Goal: Transaction & Acquisition: Book appointment/travel/reservation

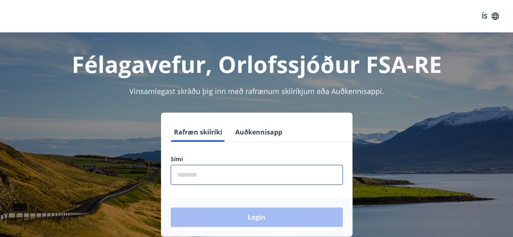
click at [222, 180] on input "phone" at bounding box center [257, 175] width 172 height 20
type input "********"
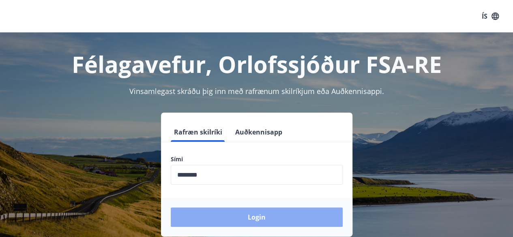
click at [259, 217] on button "Login" at bounding box center [257, 217] width 172 height 19
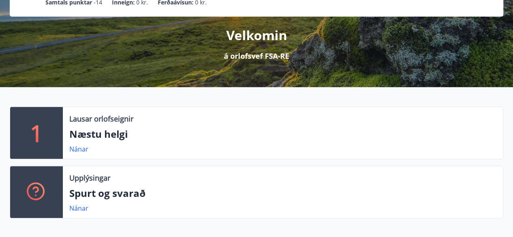
scroll to position [88, 0]
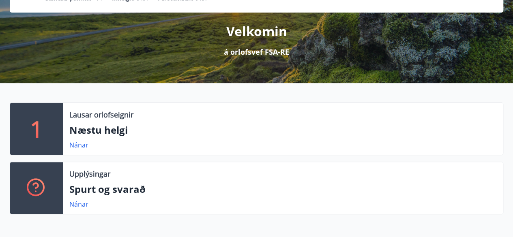
click at [45, 131] on div "1" at bounding box center [36, 129] width 53 height 52
click at [38, 129] on p "1" at bounding box center [36, 129] width 13 height 31
click at [80, 146] on link "Nánar" at bounding box center [78, 145] width 19 height 9
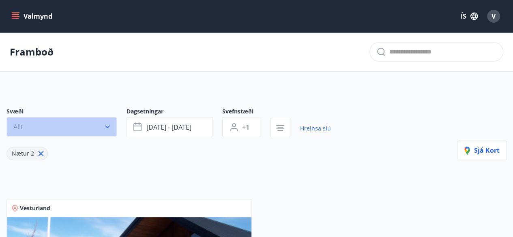
click at [106, 128] on icon "button" at bounding box center [107, 127] width 8 height 8
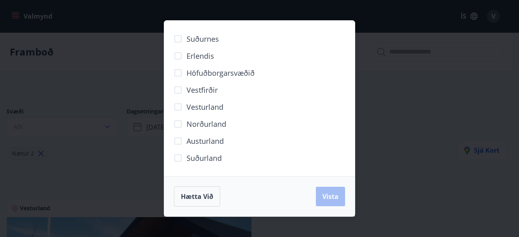
click at [108, 71] on div "Suðurnes Erlendis Höfuðborgarsvæðið [GEOGRAPHIC_DATA] [GEOGRAPHIC_DATA] [GEOGRA…" at bounding box center [259, 118] width 519 height 237
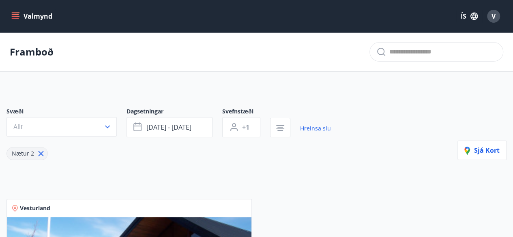
click at [16, 13] on icon "menu" at bounding box center [16, 13] width 9 height 1
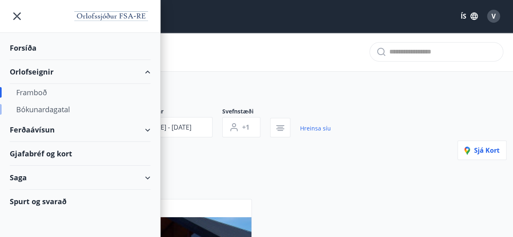
click at [32, 109] on div "Bókunardagatal" at bounding box center [80, 109] width 128 height 17
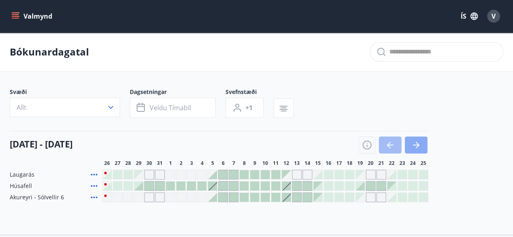
click at [419, 146] on icon "button" at bounding box center [416, 145] width 10 height 10
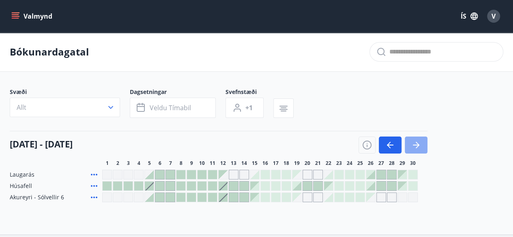
click at [411, 141] on icon "button" at bounding box center [416, 145] width 10 height 10
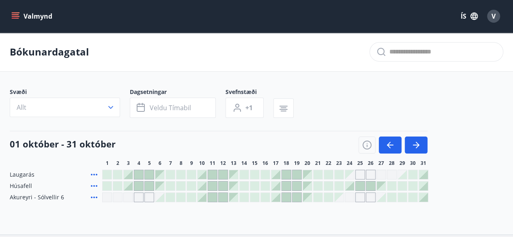
click at [350, 174] on div "Gráir dagar eru ekki bókanlegir" at bounding box center [349, 174] width 9 height 9
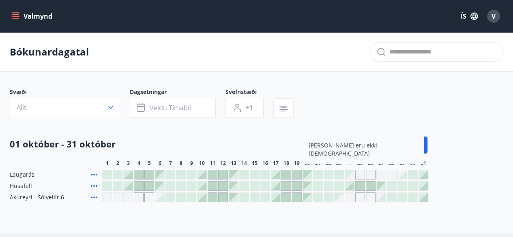
click at [358, 174] on div "Gráir dagar eru ekki bókanlegir" at bounding box center [360, 175] width 10 height 10
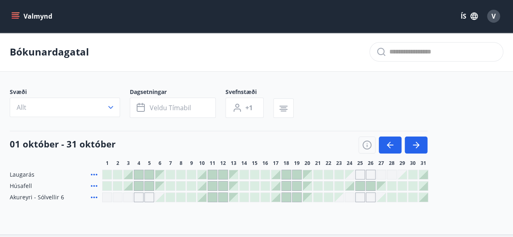
click at [365, 175] on div "Gráir dagar eru ekki bókanlegir" at bounding box center [360, 175] width 10 height 10
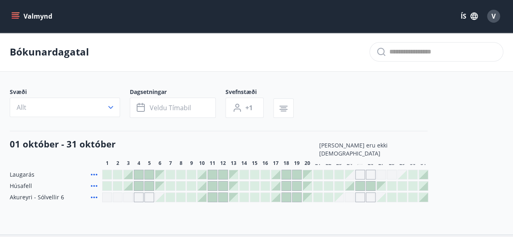
click at [381, 175] on div "Gráir dagar eru ekki bókanlegir" at bounding box center [382, 175] width 10 height 10
click at [390, 175] on div "Gráir dagar eru ekki bókanlegir" at bounding box center [392, 175] width 10 height 10
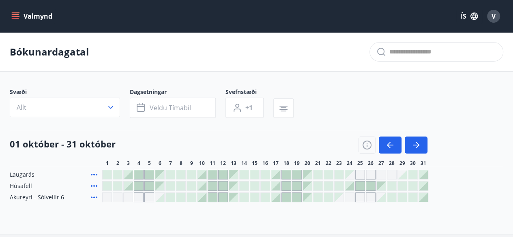
click at [397, 176] on div "[PERSON_NAME] eru ekki [DEMOGRAPHIC_DATA]" at bounding box center [265, 175] width 326 height 10
click at [277, 172] on div at bounding box center [275, 174] width 9 height 9
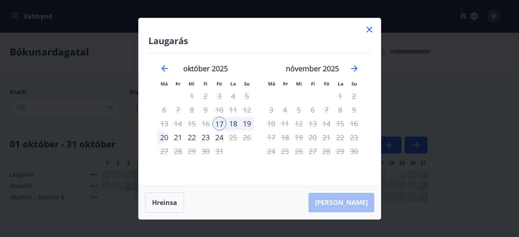
click at [164, 137] on div "20" at bounding box center [164, 138] width 14 height 14
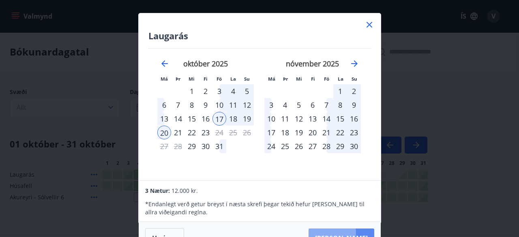
click at [355, 233] on button "[PERSON_NAME]" at bounding box center [342, 238] width 66 height 19
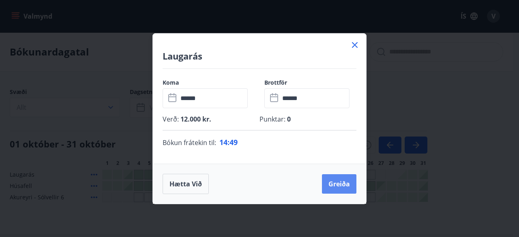
click at [343, 184] on button "Greiða" at bounding box center [339, 184] width 34 height 19
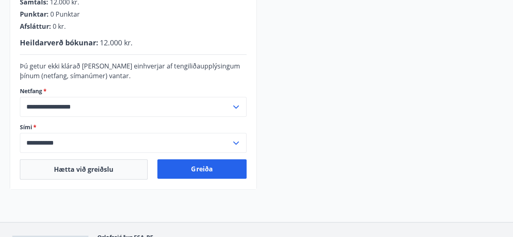
scroll to position [236, 0]
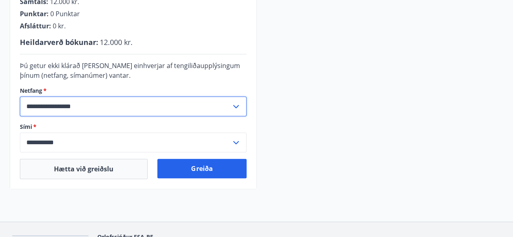
drag, startPoint x: 90, startPoint y: 106, endPoint x: 9, endPoint y: 110, distance: 81.3
click at [9, 110] on div "**********" at bounding box center [256, 20] width 513 height 340
type input "**********"
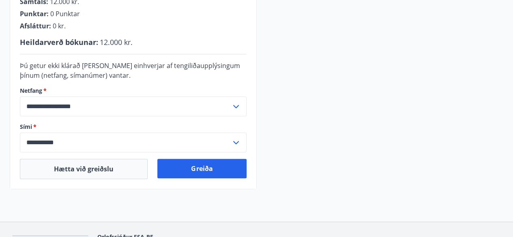
click at [235, 105] on icon at bounding box center [236, 107] width 10 height 10
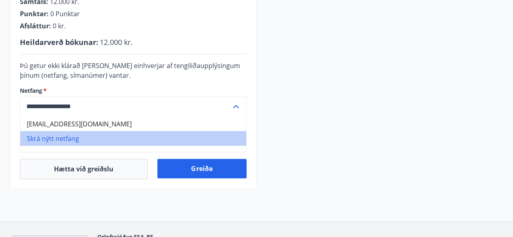
click at [64, 138] on li "Skrá nýtt netfang" at bounding box center [133, 138] width 226 height 15
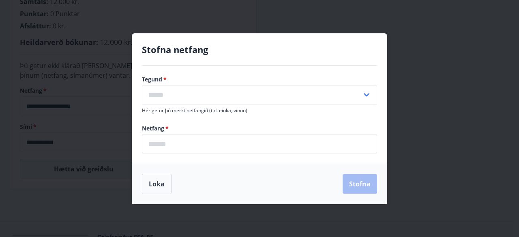
click at [371, 96] on icon at bounding box center [367, 95] width 10 height 10
click at [246, 127] on li "Annað" at bounding box center [259, 127] width 235 height 15
type input "*****"
click at [221, 146] on input "email" at bounding box center [259, 144] width 235 height 20
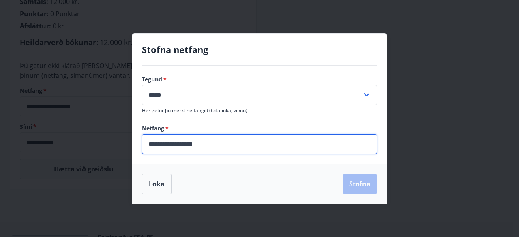
type input "**********"
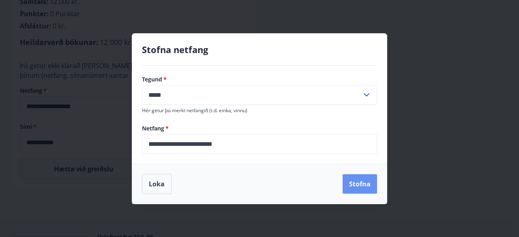
click at [362, 186] on button "Stofna" at bounding box center [360, 184] width 34 height 19
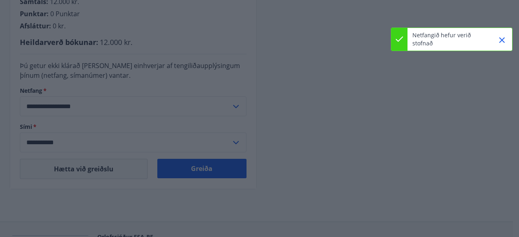
type input "**********"
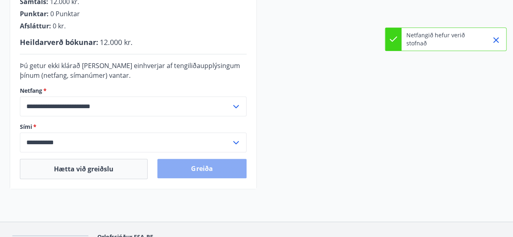
click at [213, 165] on button "Greiða" at bounding box center [201, 168] width 89 height 19
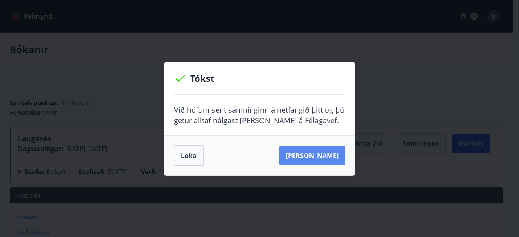
click at [327, 151] on button "[PERSON_NAME]" at bounding box center [313, 155] width 66 height 19
click at [191, 155] on button "Loka" at bounding box center [189, 156] width 30 height 20
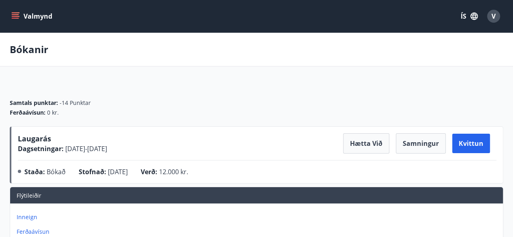
click at [18, 15] on icon "menu" at bounding box center [15, 16] width 8 height 8
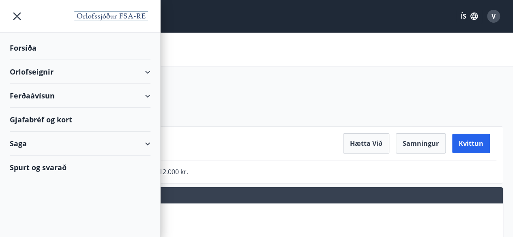
click at [153, 67] on div "Orlofseignir" at bounding box center [80, 72] width 160 height 24
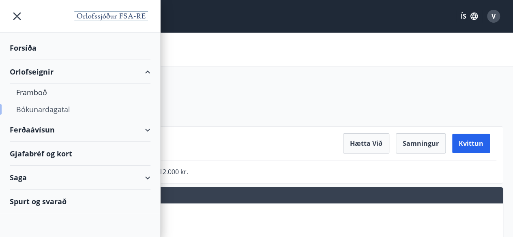
click at [62, 111] on div "Bókunardagatal" at bounding box center [80, 109] width 128 height 17
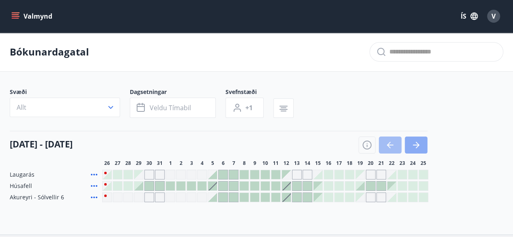
click at [413, 141] on icon "button" at bounding box center [416, 145] width 10 height 10
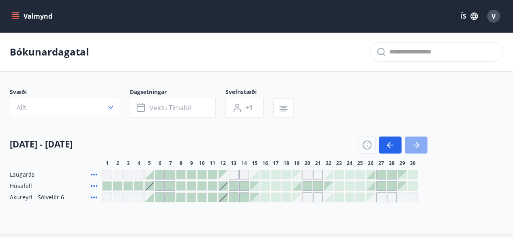
click at [413, 141] on icon "button" at bounding box center [416, 145] width 10 height 10
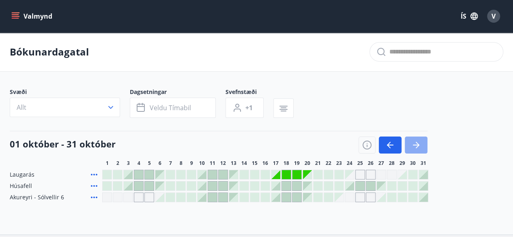
click at [413, 141] on icon "button" at bounding box center [416, 145] width 10 height 10
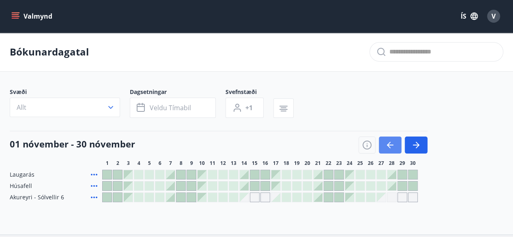
click at [394, 139] on button "button" at bounding box center [390, 145] width 23 height 17
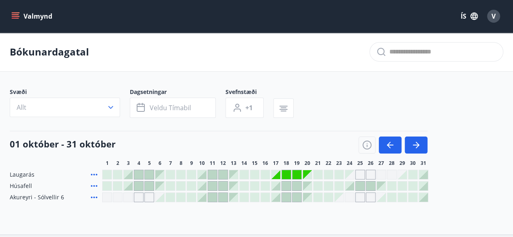
click at [350, 186] on div at bounding box center [349, 186] width 9 height 9
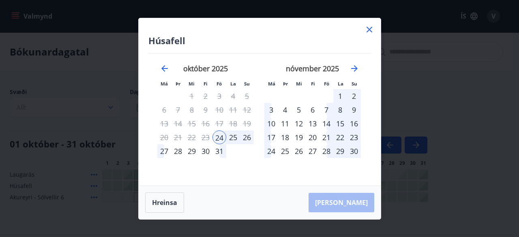
click at [164, 151] on div "27" at bounding box center [164, 151] width 14 height 14
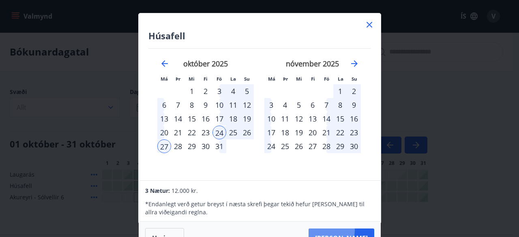
click at [350, 230] on button "[PERSON_NAME]" at bounding box center [342, 238] width 66 height 19
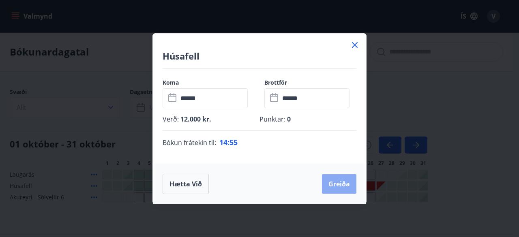
click at [345, 181] on button "Greiða" at bounding box center [339, 184] width 34 height 19
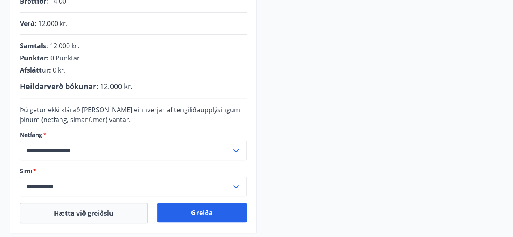
scroll to position [192, 0]
click at [238, 151] on icon at bounding box center [236, 151] width 10 height 10
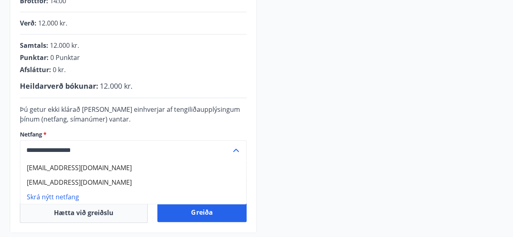
click at [131, 168] on li "jonsdottirvigdis@gmail.com" at bounding box center [133, 167] width 226 height 15
type input "**********"
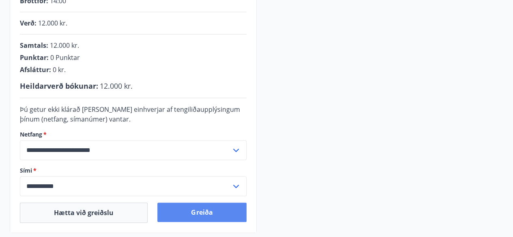
click at [203, 211] on button "Greiða" at bounding box center [201, 212] width 89 height 19
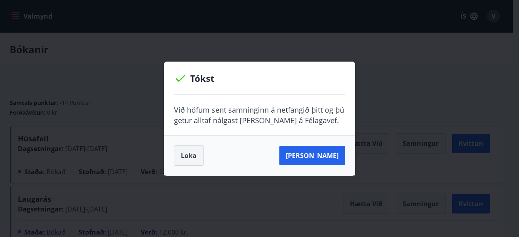
click at [183, 153] on button "Loka" at bounding box center [189, 156] width 30 height 20
